Goal: Information Seeking & Learning: Learn about a topic

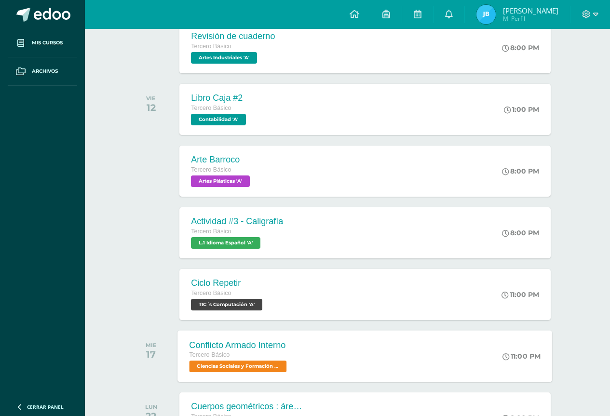
scroll to position [289, 0]
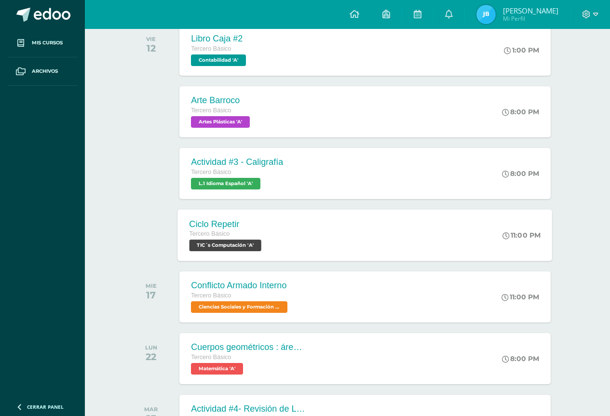
click at [214, 235] on span "Tercero Básico" at bounding box center [210, 234] width 41 height 7
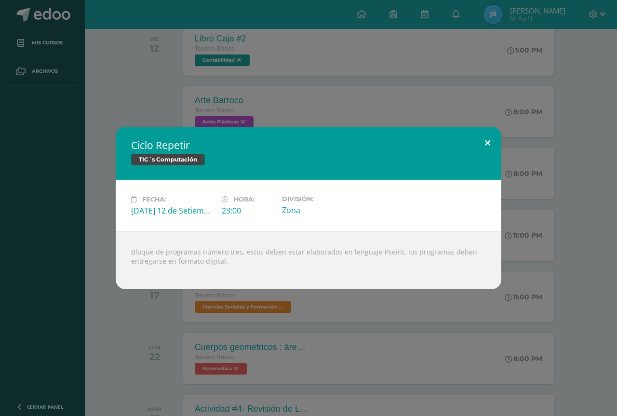
click at [484, 141] on button at bounding box center [487, 143] width 27 height 33
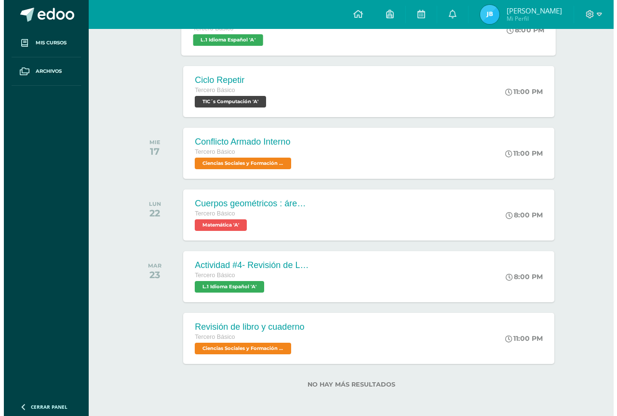
scroll to position [436, 0]
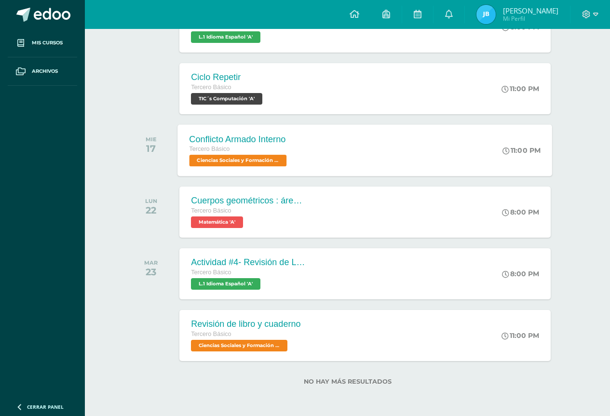
click at [262, 152] on div "Tercero Básico" at bounding box center [240, 149] width 100 height 11
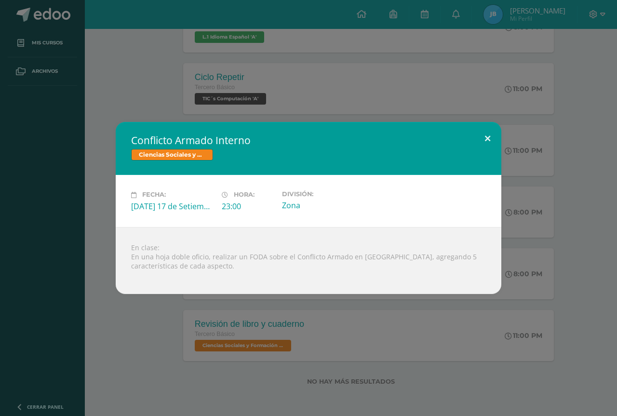
click at [483, 140] on button at bounding box center [487, 138] width 27 height 33
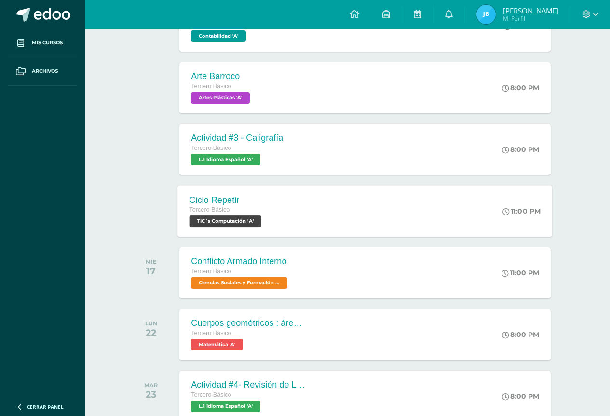
scroll to position [291, 0]
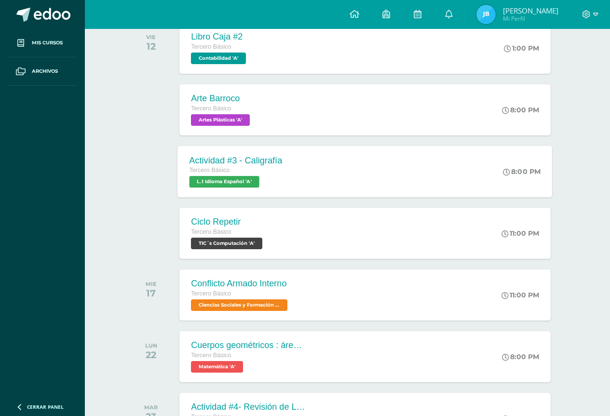
click at [240, 183] on span "L.1 Idioma Español 'A'" at bounding box center [225, 182] width 70 height 12
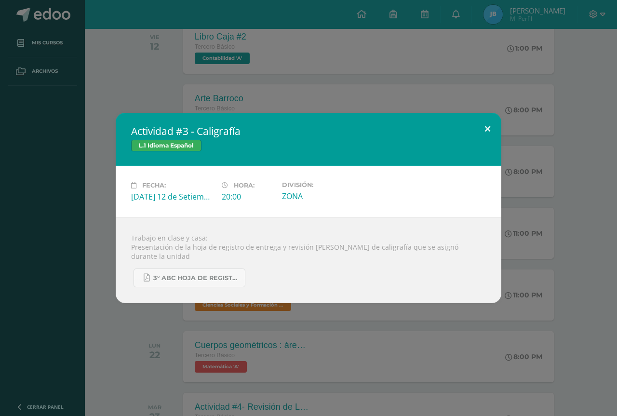
click at [496, 136] on button at bounding box center [487, 129] width 27 height 33
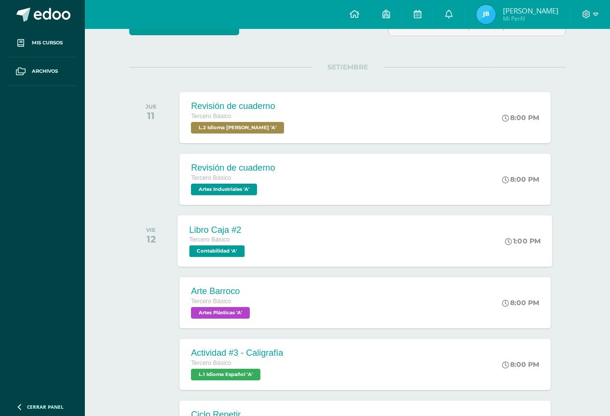
scroll to position [340, 0]
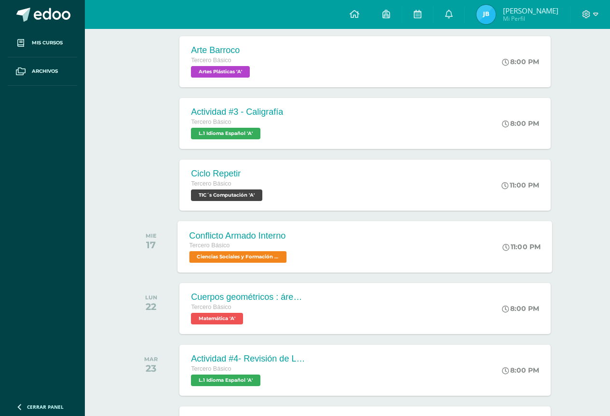
click at [235, 237] on div "Conflicto Armado Interno" at bounding box center [240, 236] width 100 height 10
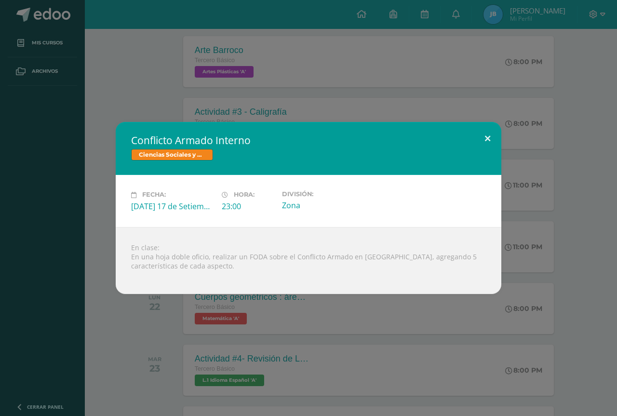
click at [490, 140] on button at bounding box center [487, 138] width 27 height 33
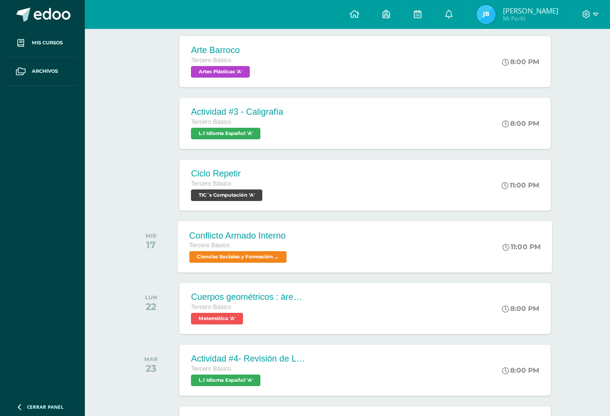
click at [243, 245] on div "Tercero Básico" at bounding box center [240, 246] width 100 height 11
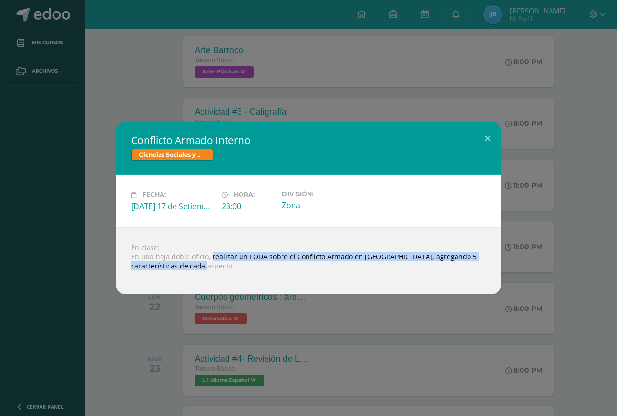
drag, startPoint x: 210, startPoint y: 258, endPoint x: 507, endPoint y: 270, distance: 297.4
click at [507, 270] on div "Conflicto Armado Interno Ciencias Sociales y Formación Ciudadana Fecha: Miércol…" at bounding box center [309, 208] width 610 height 172
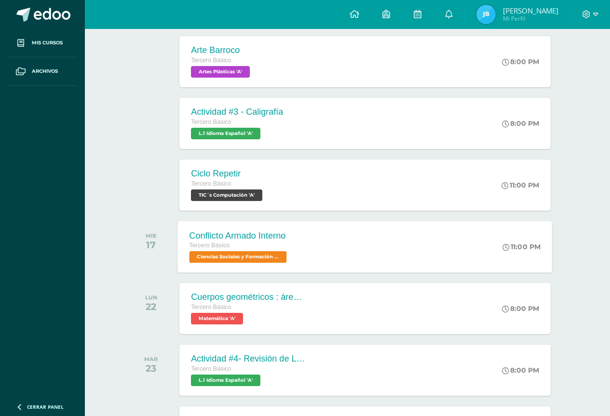
click at [236, 249] on div "Tercero Básico" at bounding box center [240, 246] width 100 height 11
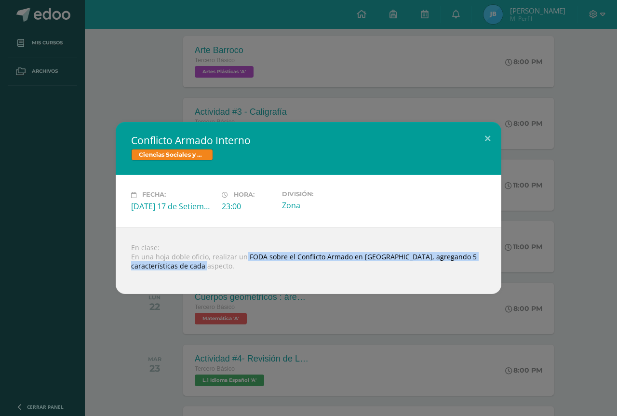
drag, startPoint x: 243, startPoint y: 256, endPoint x: 423, endPoint y: 266, distance: 180.2
click at [423, 266] on div "En clase: En una hoja doble oficio, realizar un FODA sobre el Conflicto Armado …" at bounding box center [309, 260] width 386 height 67
copy div "FODA sobre el Conflicto Armado en Guatemala, agregando 5 características de cad…"
click at [484, 142] on button at bounding box center [487, 138] width 27 height 33
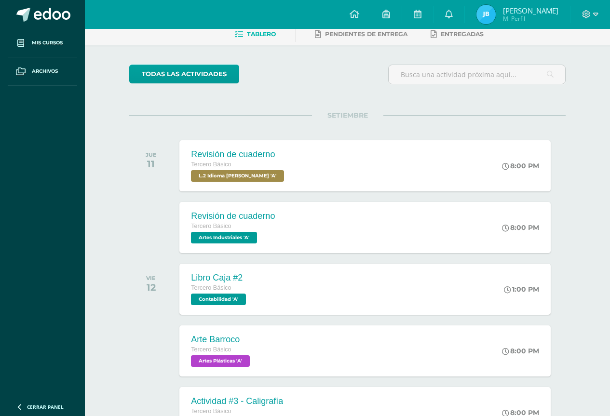
scroll to position [0, 0]
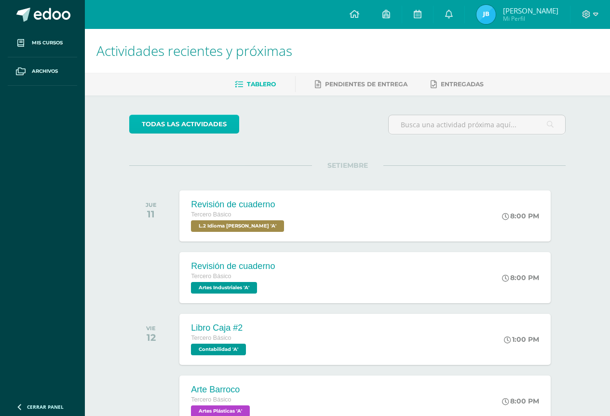
click at [210, 130] on link "todas las Actividades" at bounding box center [184, 124] width 110 height 19
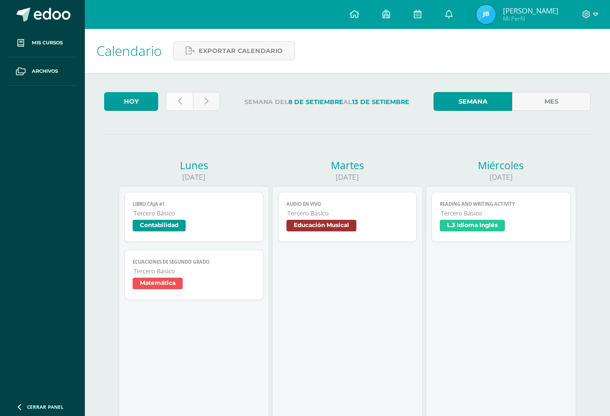
click at [186, 100] on link at bounding box center [179, 101] width 27 height 19
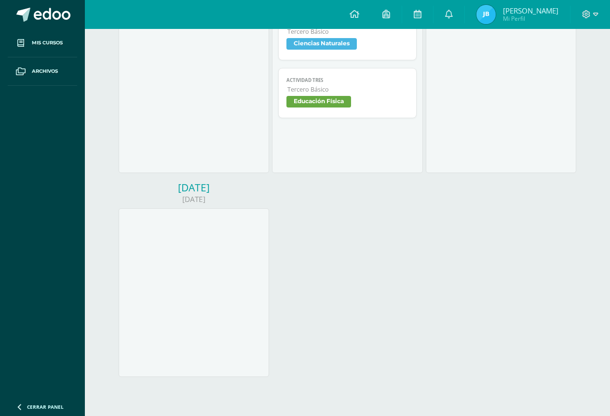
scroll to position [241, 0]
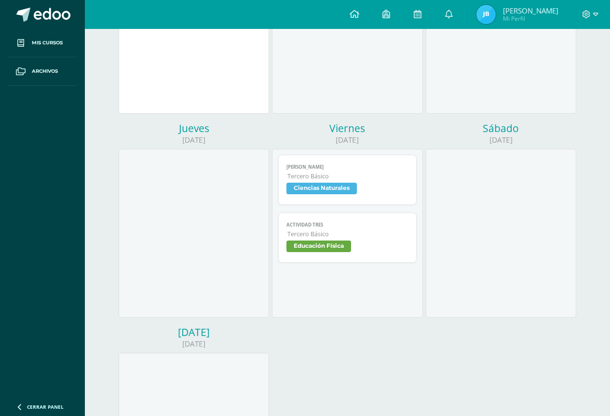
click at [313, 245] on span "Educación Física" at bounding box center [319, 247] width 65 height 12
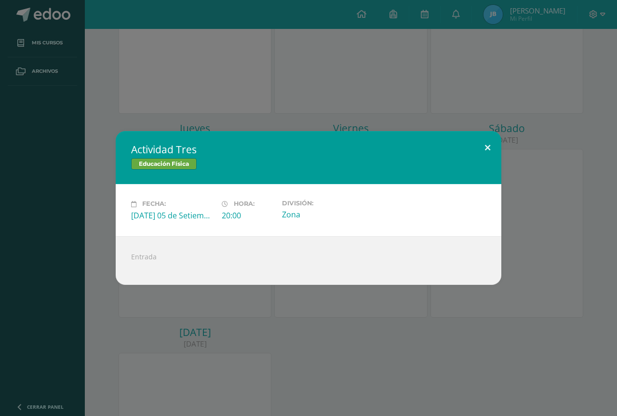
click at [494, 140] on button at bounding box center [487, 147] width 27 height 33
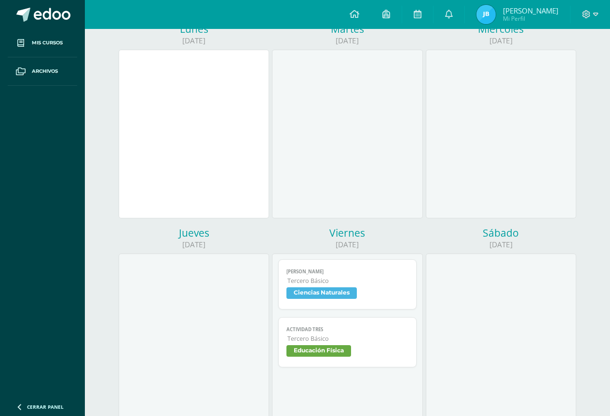
scroll to position [48, 0]
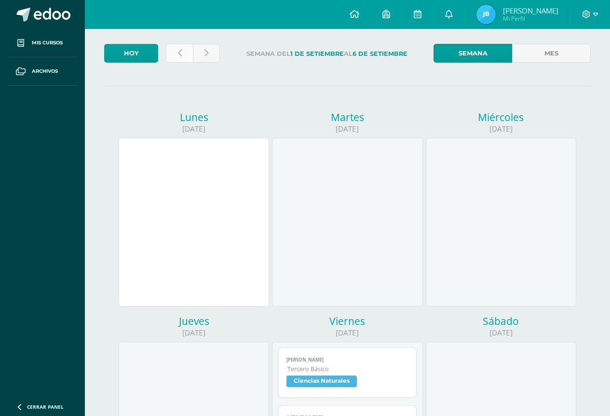
click at [192, 54] on link at bounding box center [179, 53] width 27 height 19
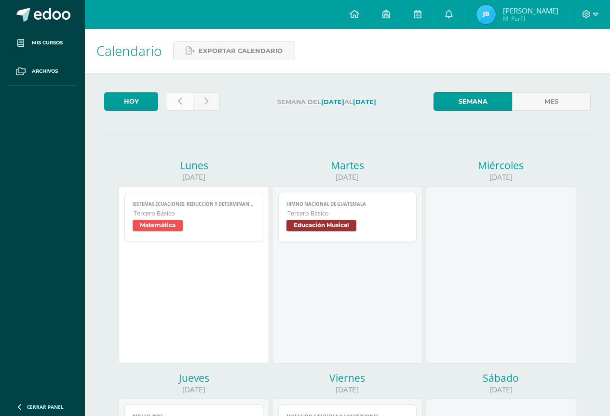
click at [182, 95] on link at bounding box center [179, 101] width 27 height 19
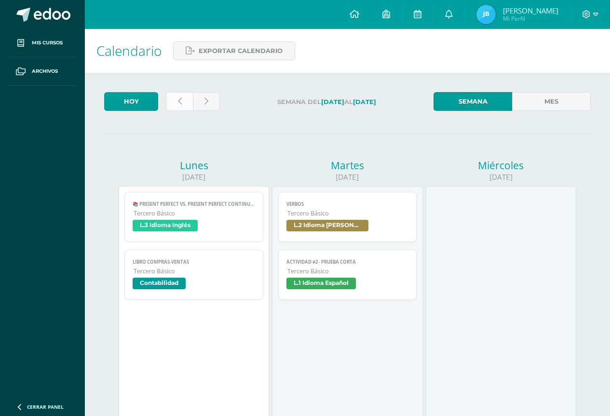
click at [171, 99] on link at bounding box center [179, 101] width 27 height 19
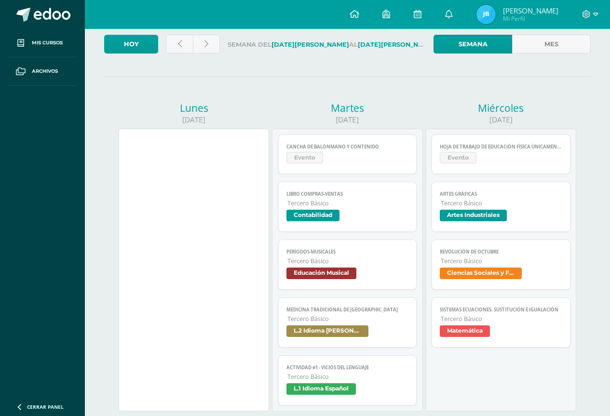
scroll to position [145, 0]
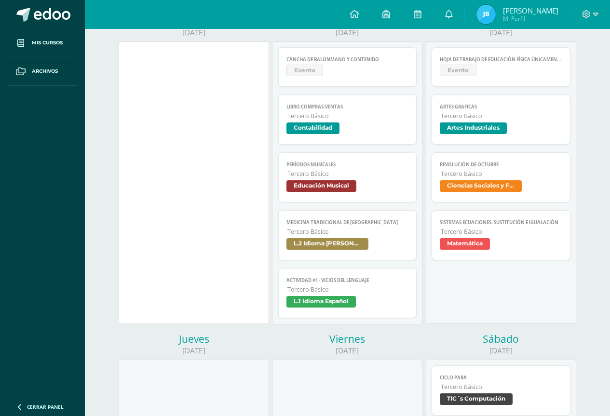
click at [366, 65] on span "Evento" at bounding box center [348, 72] width 123 height 14
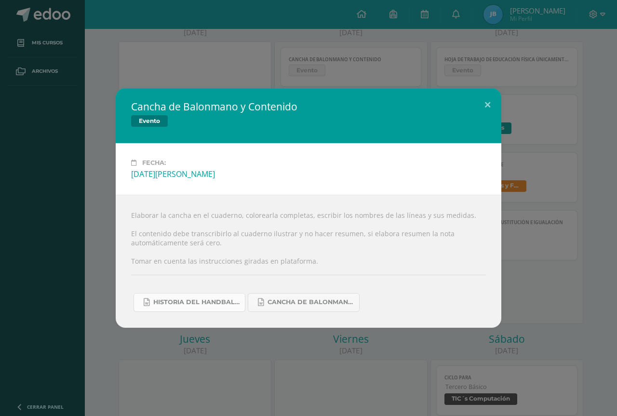
click at [190, 300] on span "Historia del handball.docx" at bounding box center [196, 303] width 87 height 8
click at [486, 107] on button at bounding box center [487, 104] width 27 height 33
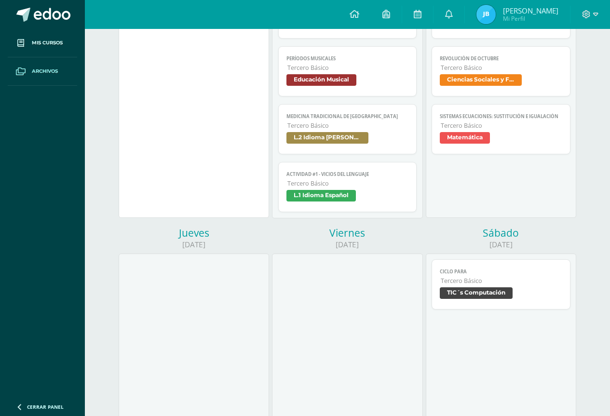
scroll to position [386, 0]
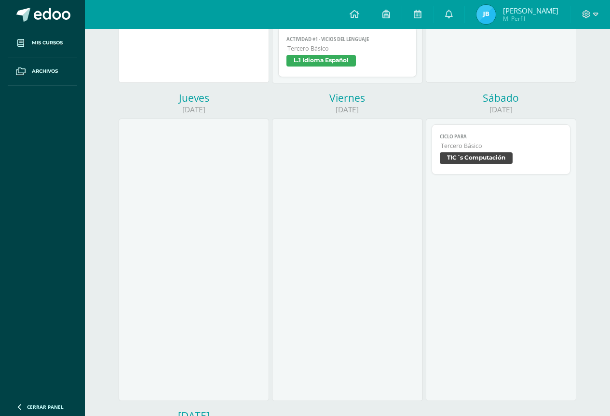
click at [228, 10] on div "Configuración Cerrar sesión José Carlos Mi Perfil Avisos 0 avisos sin leer Avis…" at bounding box center [347, 14] width 525 height 29
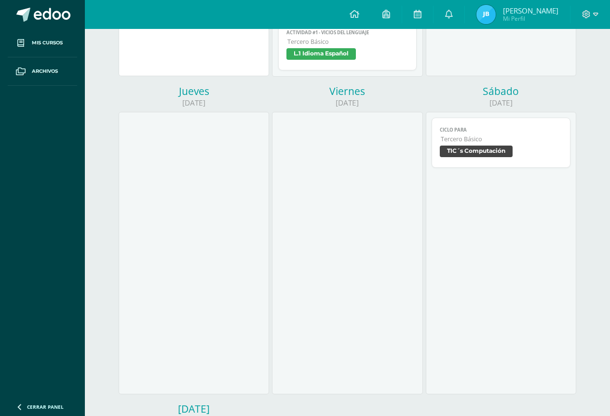
scroll to position [0, 0]
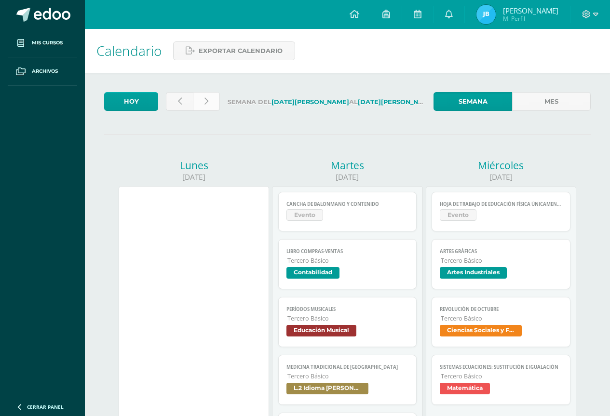
click at [197, 96] on link at bounding box center [206, 101] width 27 height 19
click at [204, 98] on link at bounding box center [206, 101] width 27 height 19
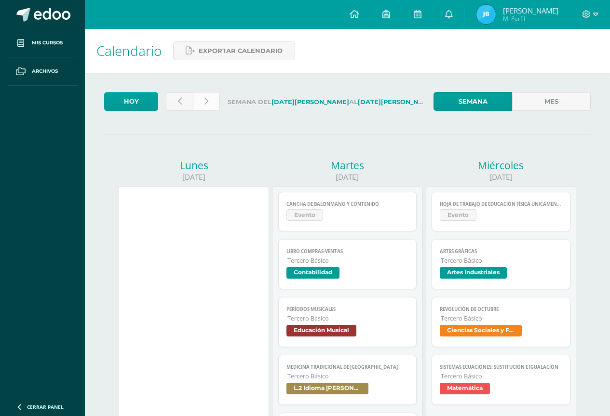
click at [204, 98] on link at bounding box center [206, 101] width 27 height 19
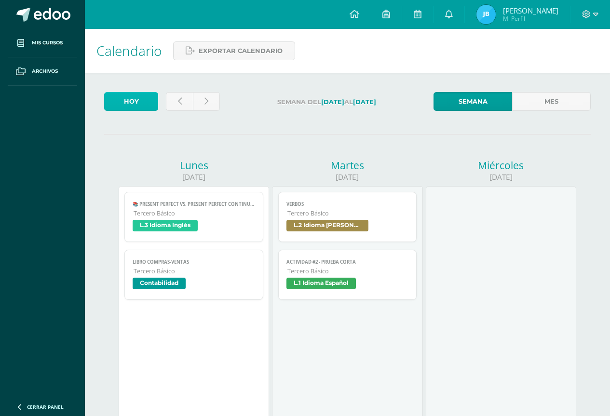
click at [136, 99] on link "Hoy" at bounding box center [131, 101] width 54 height 19
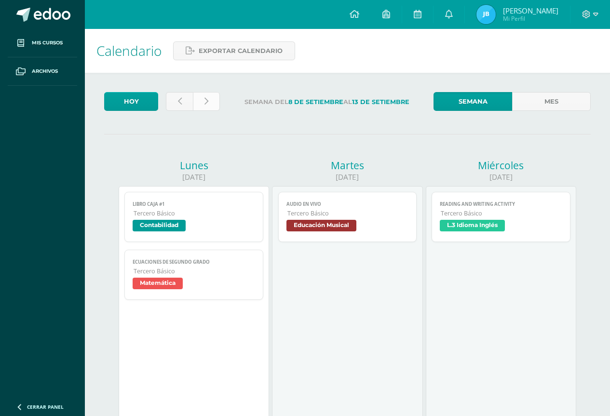
click at [204, 110] on link at bounding box center [206, 101] width 27 height 19
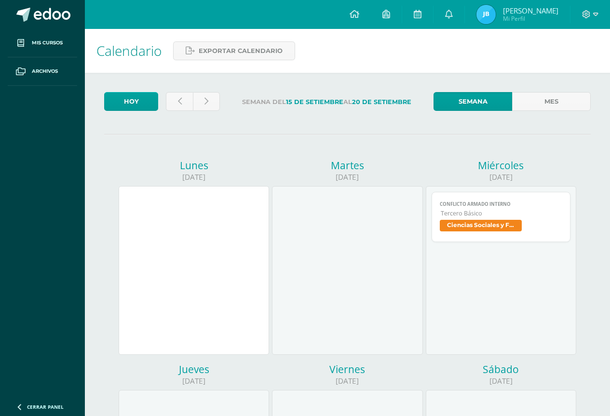
click at [507, 213] on span "Tercero Básico" at bounding box center [502, 213] width 122 height 8
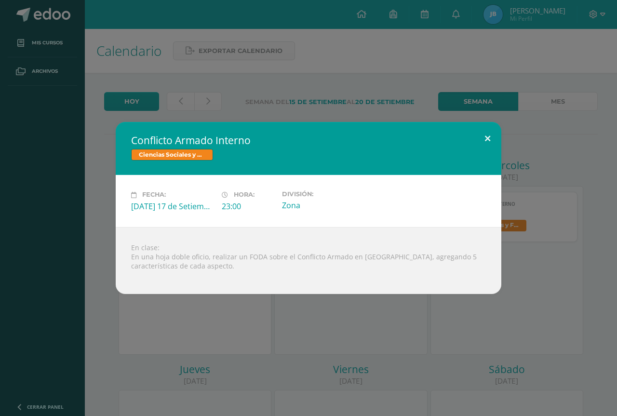
click at [489, 135] on button at bounding box center [487, 138] width 27 height 33
